Goal: Book appointment/travel/reservation

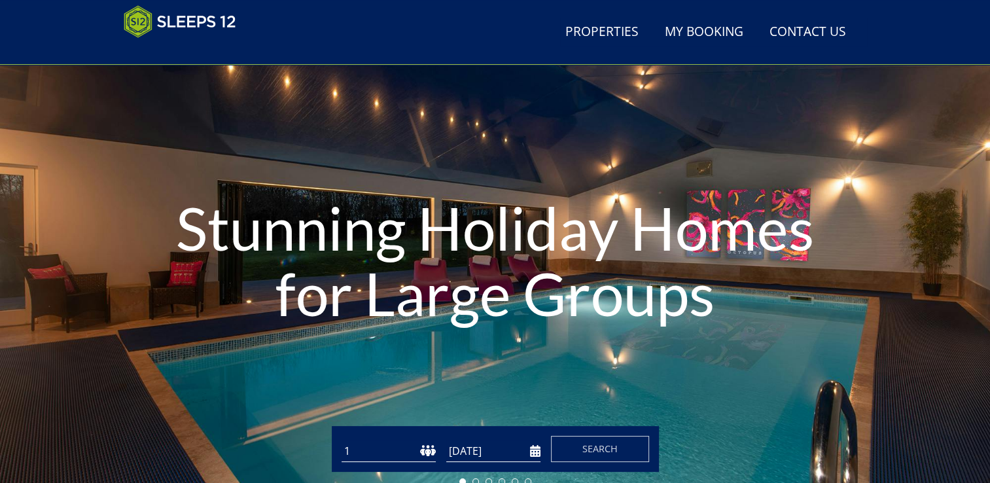
scroll to position [208, 0]
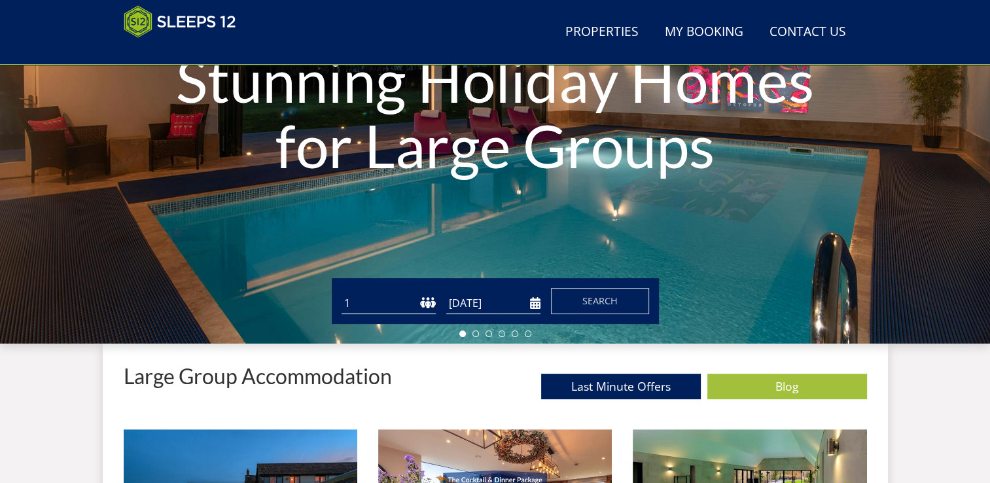
click at [419, 298] on select "1 2 3 4 5 6 7 8 9 10 11 12 13 14 15 16 17 18 19 20 21 22 23 24 25 26 27 28 29 3…" at bounding box center [388, 303] width 94 height 22
select select "17"
click at [341, 292] on select "1 2 3 4 5 6 7 8 9 10 11 12 13 14 15 16 17 18 19 20 21 22 23 24 25 26 27 28 29 3…" at bounding box center [388, 303] width 94 height 22
click at [535, 303] on input "[DATE]" at bounding box center [493, 303] width 94 height 22
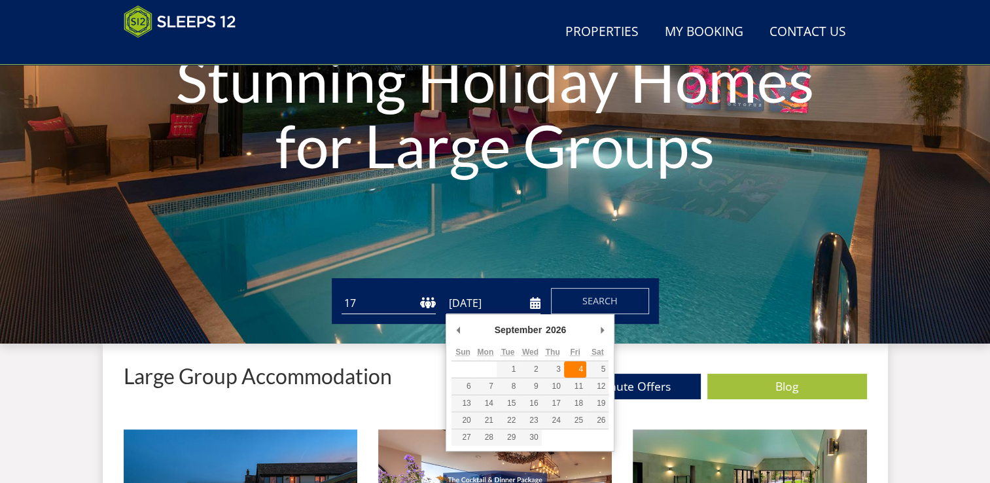
type input "[DATE]"
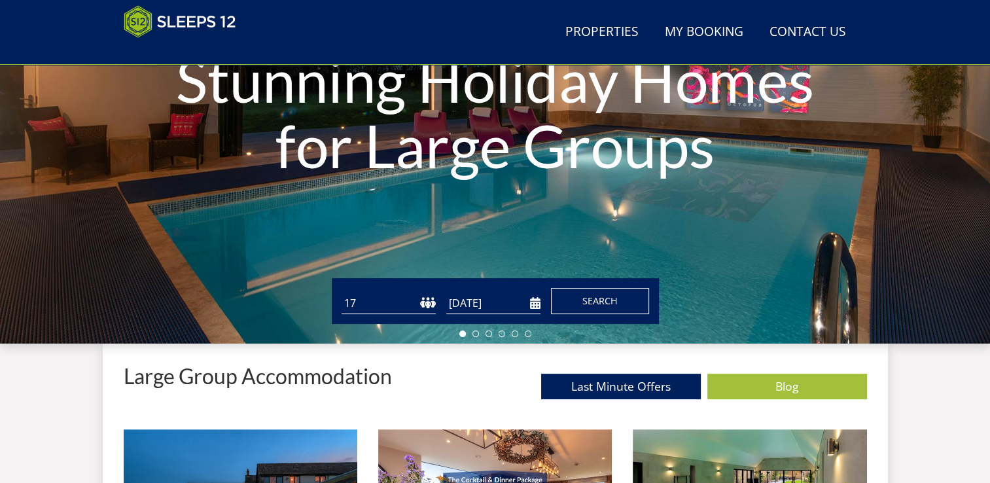
click at [615, 302] on span "Search" at bounding box center [599, 300] width 35 height 12
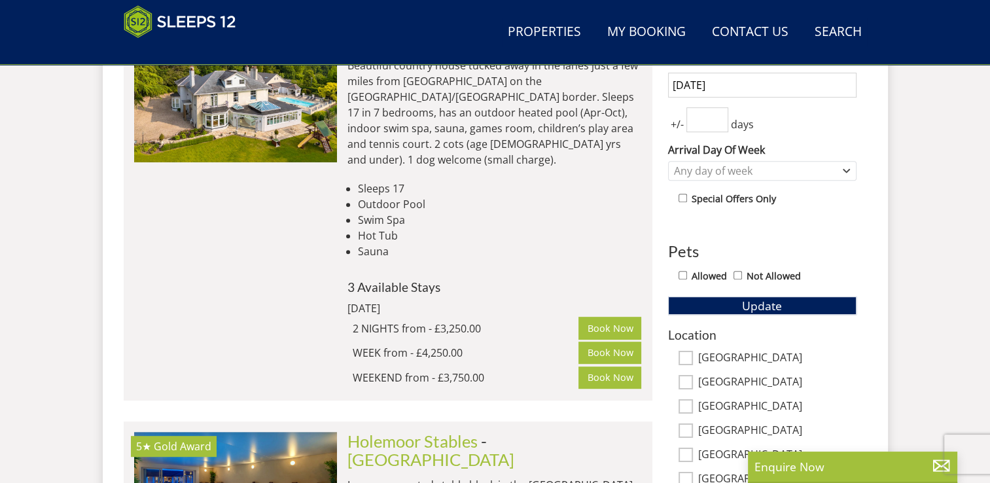
scroll to position [598, 0]
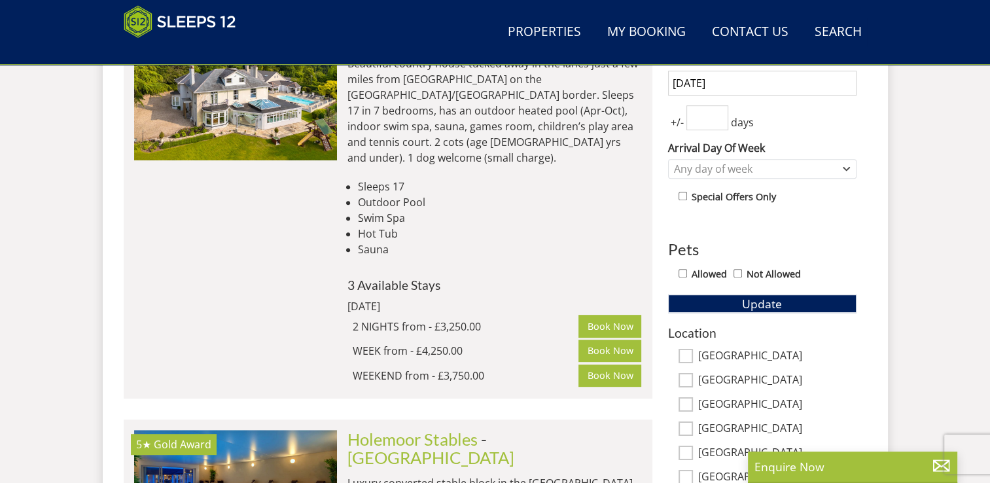
click at [720, 381] on label "[GEOGRAPHIC_DATA]" at bounding box center [777, 381] width 158 height 14
click at [693, 381] on input "[GEOGRAPHIC_DATA]" at bounding box center [685, 380] width 14 height 14
checkbox input "true"
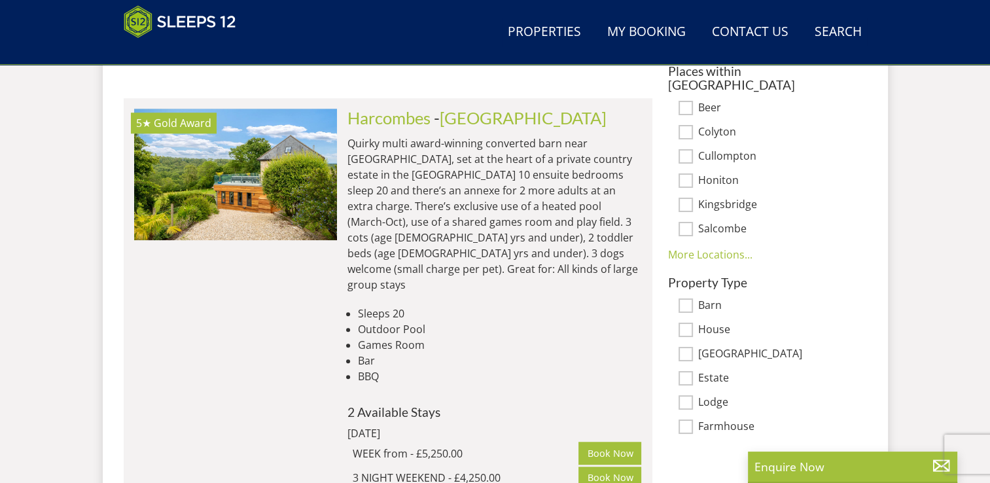
scroll to position [794, 0]
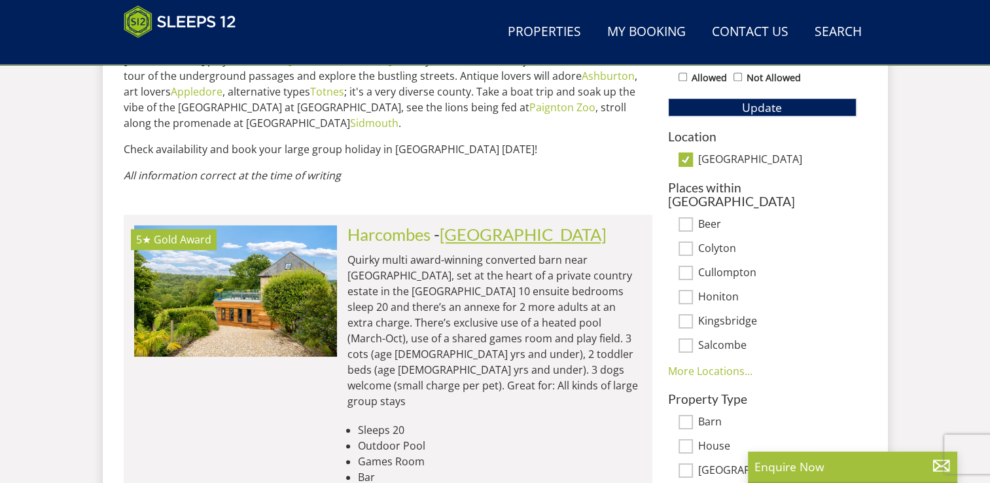
click at [445, 224] on link "[GEOGRAPHIC_DATA]" at bounding box center [523, 234] width 167 height 20
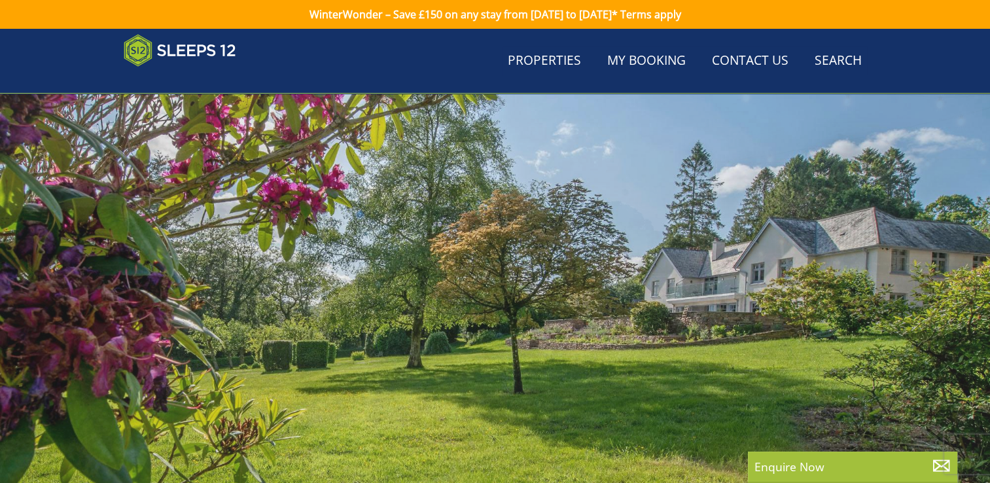
scroll to position [794, 0]
